Goal: Task Accomplishment & Management: Manage account settings

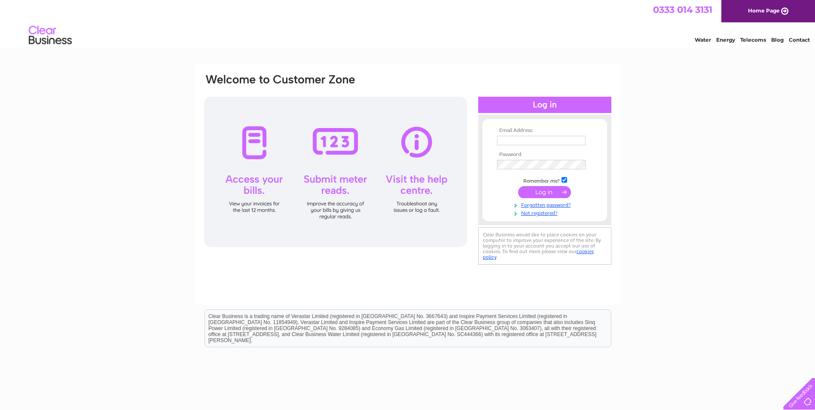
type input "ian.bilsland@drummondlaurie.co.uk"
click at [538, 192] on input "submit" at bounding box center [544, 192] width 53 height 12
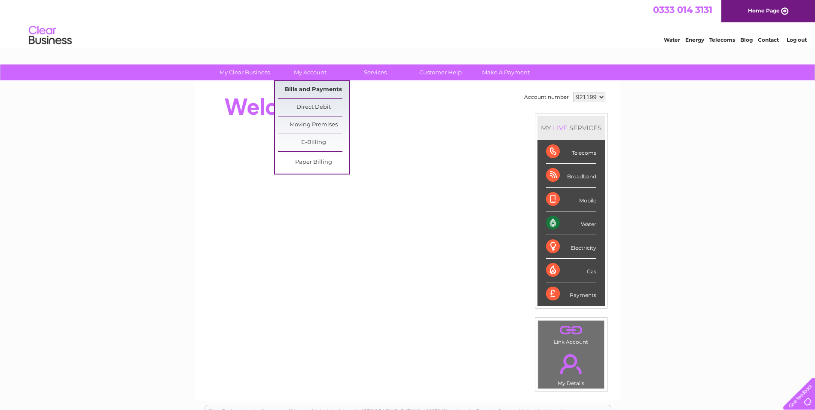
click at [315, 86] on link "Bills and Payments" at bounding box center [313, 89] width 71 height 17
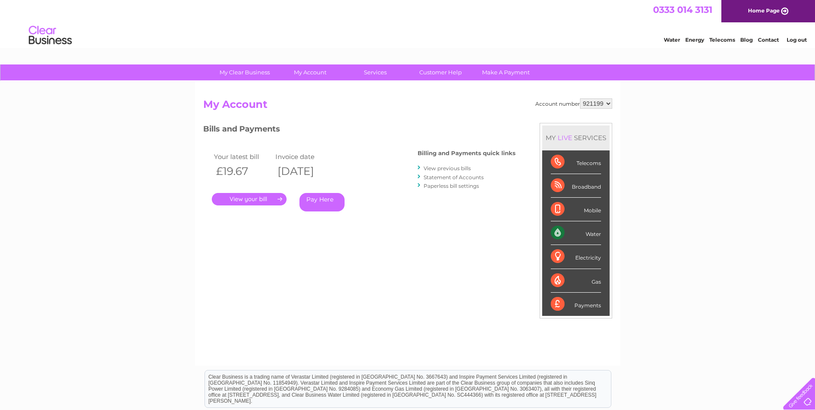
click at [263, 196] on link "." at bounding box center [249, 199] width 75 height 12
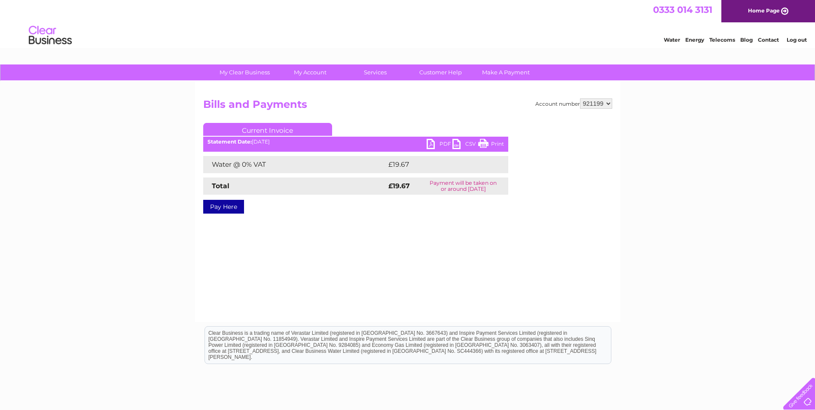
click at [438, 144] on link "PDF" at bounding box center [440, 145] width 26 height 12
